Goal: Find specific page/section: Find specific page/section

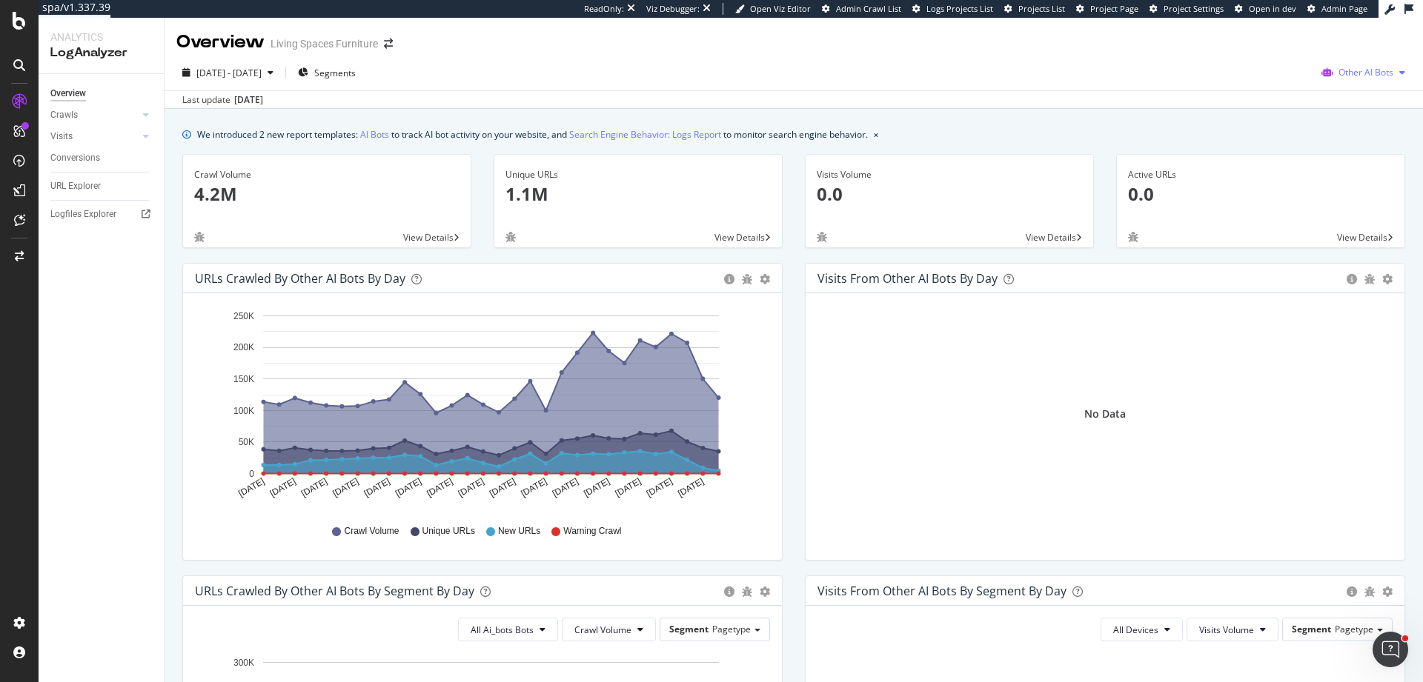
click at [1360, 70] on span "Other AI Bots" at bounding box center [1365, 72] width 55 height 13
click at [1354, 151] on span "OpenAI" at bounding box center [1369, 156] width 58 height 13
